Goal: Check status

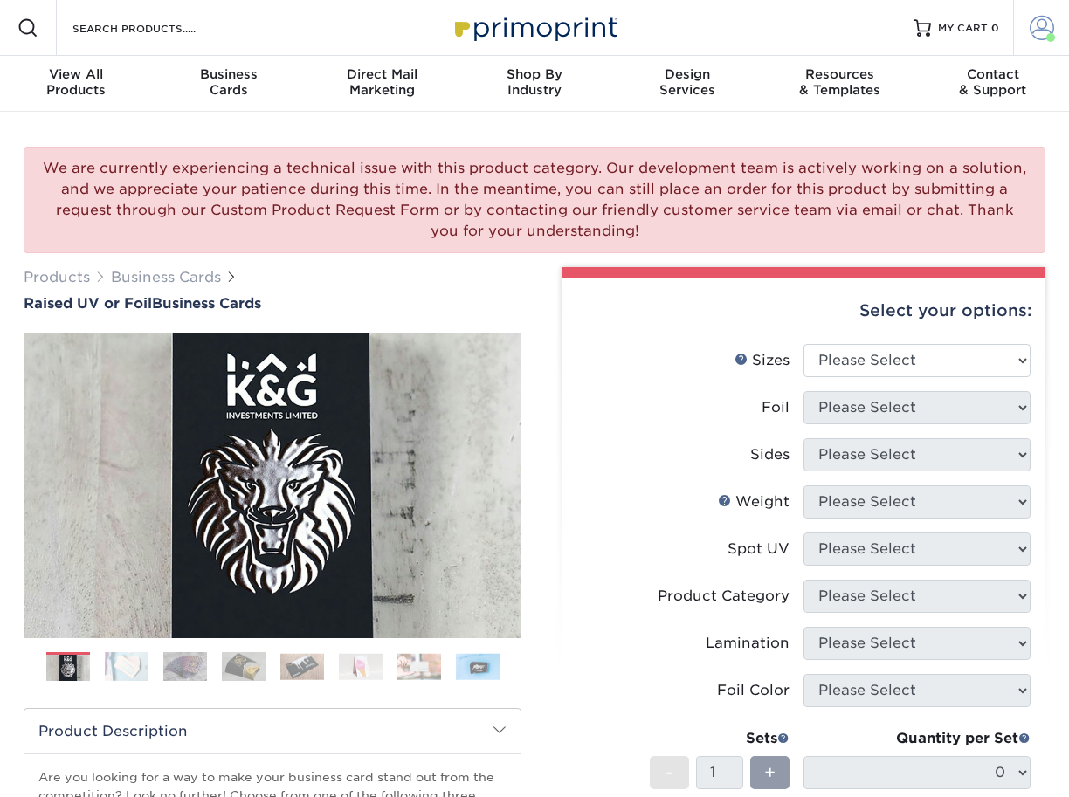
click at [1050, 31] on span at bounding box center [1042, 28] width 24 height 24
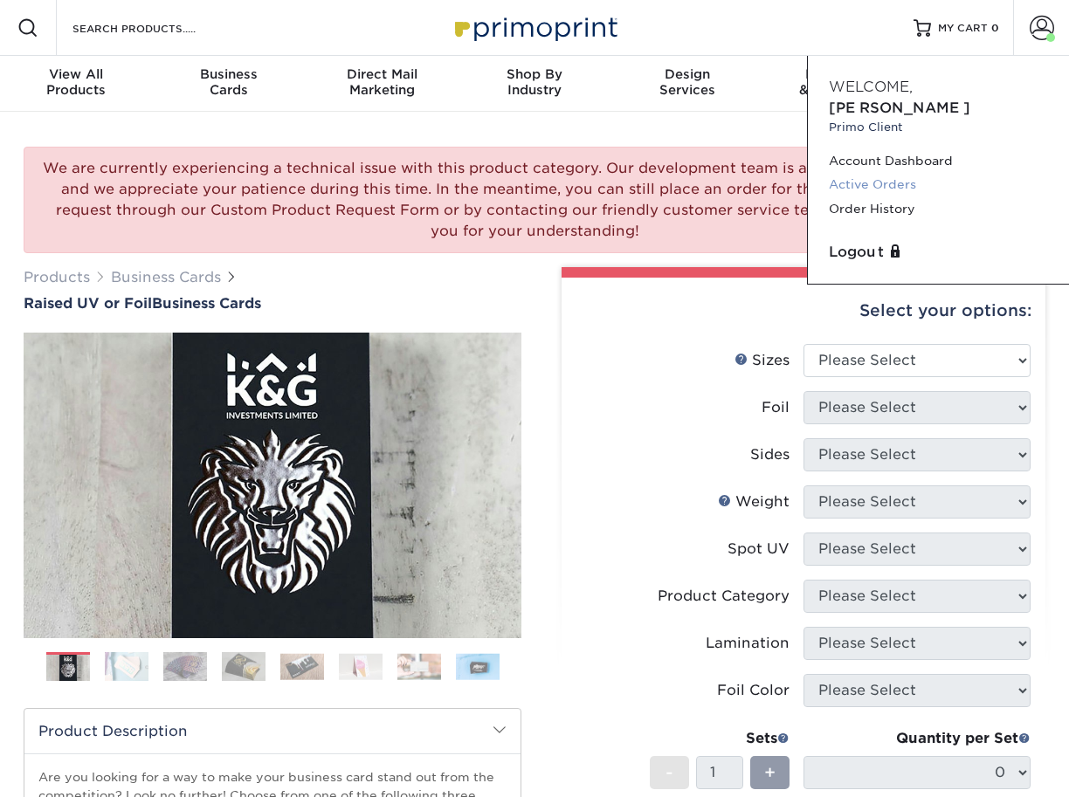
click at [893, 173] on link "Active Orders" at bounding box center [938, 185] width 219 height 24
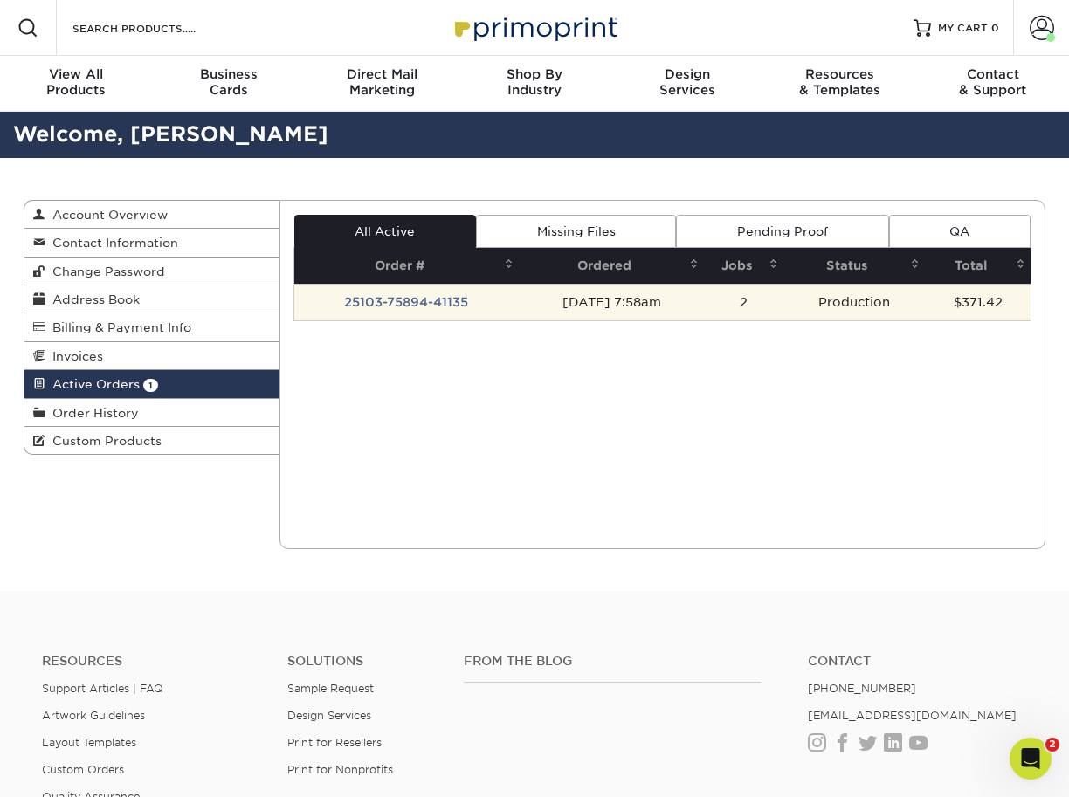
click at [448, 313] on td "25103-75894-41135" at bounding box center [406, 302] width 225 height 37
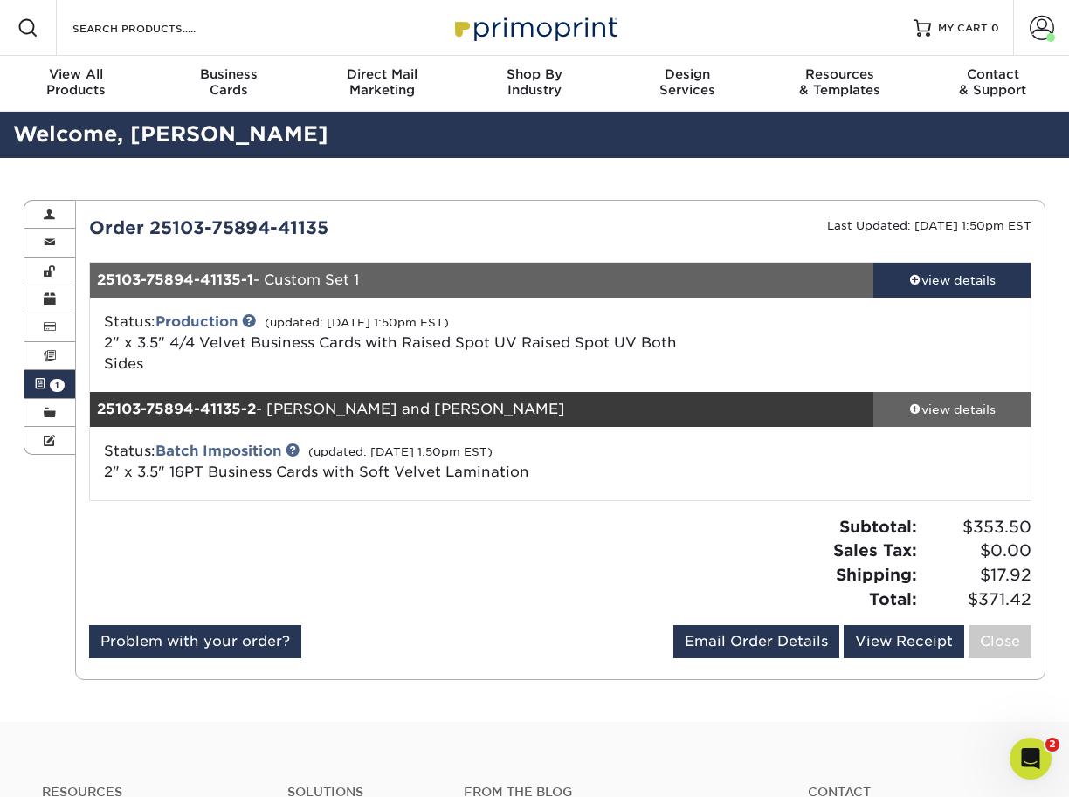
click at [968, 409] on div "view details" at bounding box center [951, 409] width 157 height 17
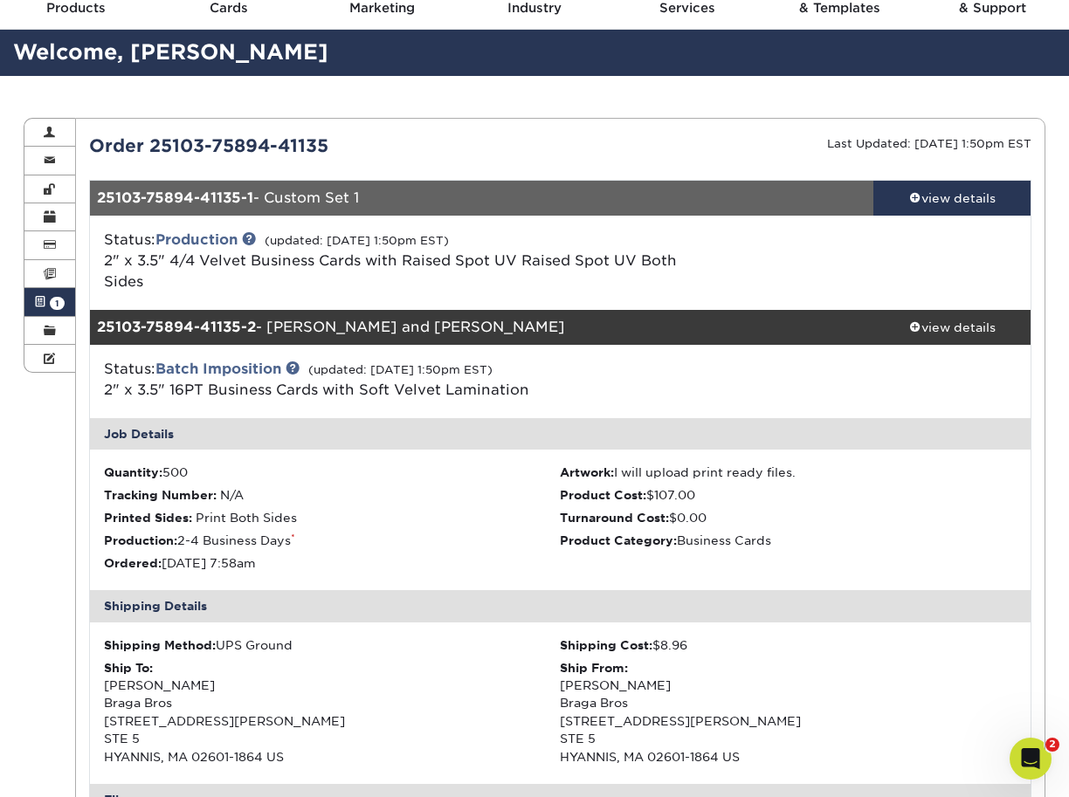
scroll to position [77, 0]
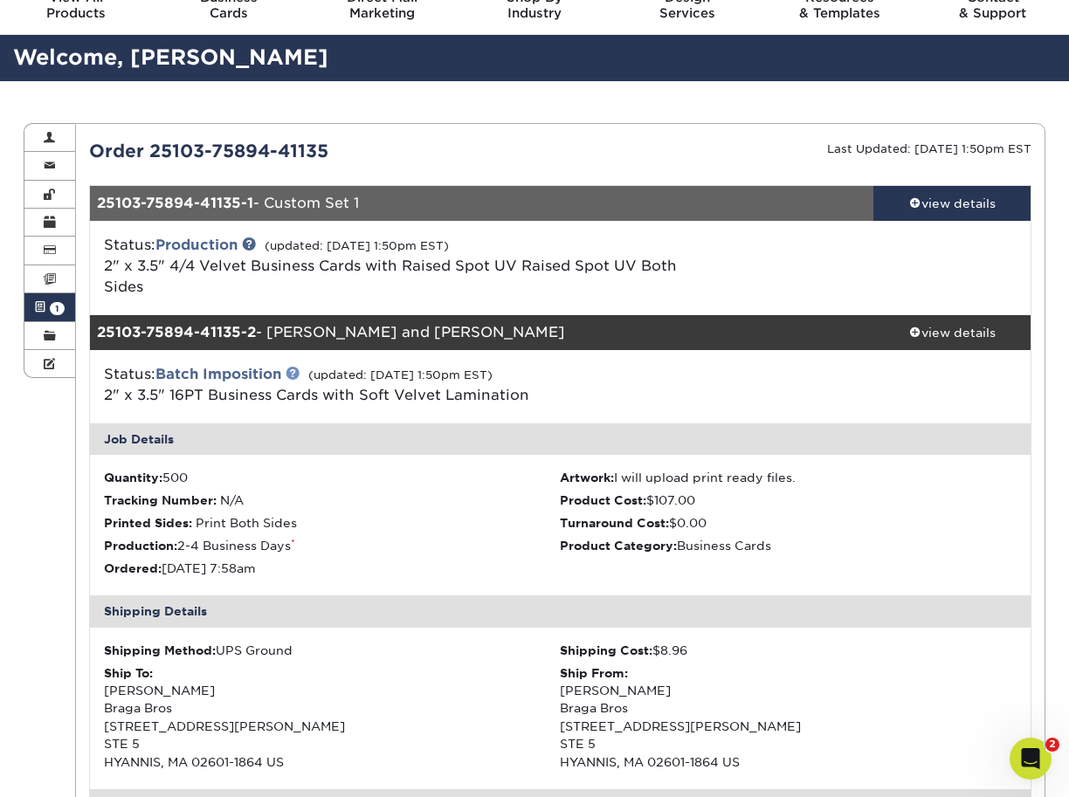
click at [299, 371] on link at bounding box center [293, 373] width 14 height 14
